Goal: Task Accomplishment & Management: Use online tool/utility

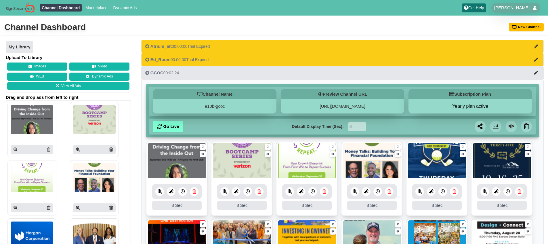
scroll to position [61, 0]
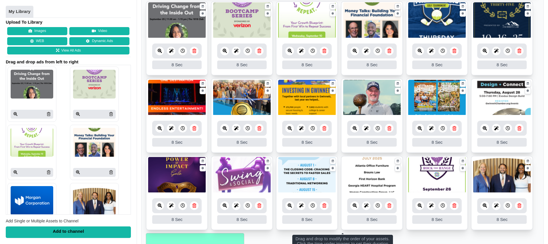
scroll to position [153, 0]
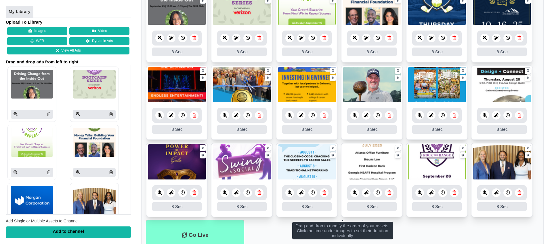
click at [290, 193] on icon at bounding box center [290, 192] width 4 height 4
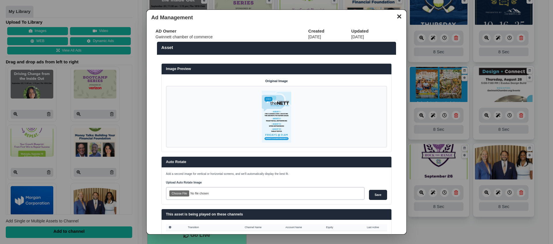
click at [394, 16] on button "✕" at bounding box center [398, 16] width 11 height 9
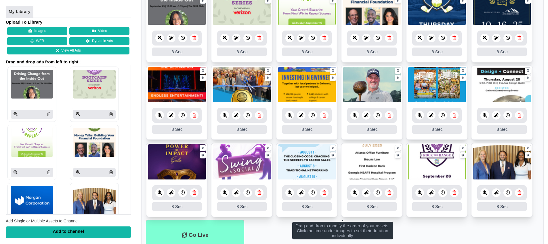
click at [325, 194] on icon at bounding box center [325, 192] width 4 height 4
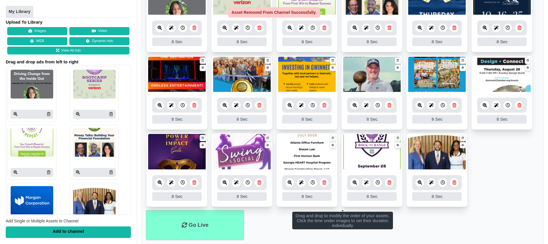
scroll to position [178, 0]
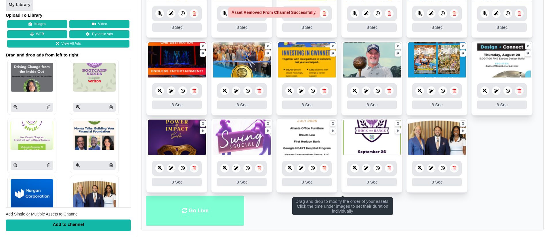
click at [196, 209] on li "Go Live" at bounding box center [195, 210] width 98 height 30
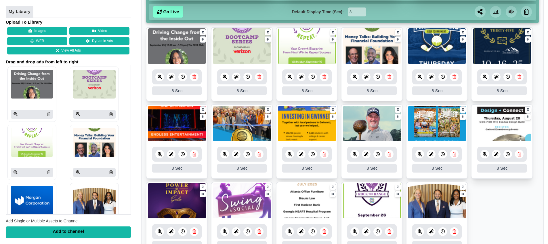
scroll to position [115, 0]
